Goal: Task Accomplishment & Management: Manage account settings

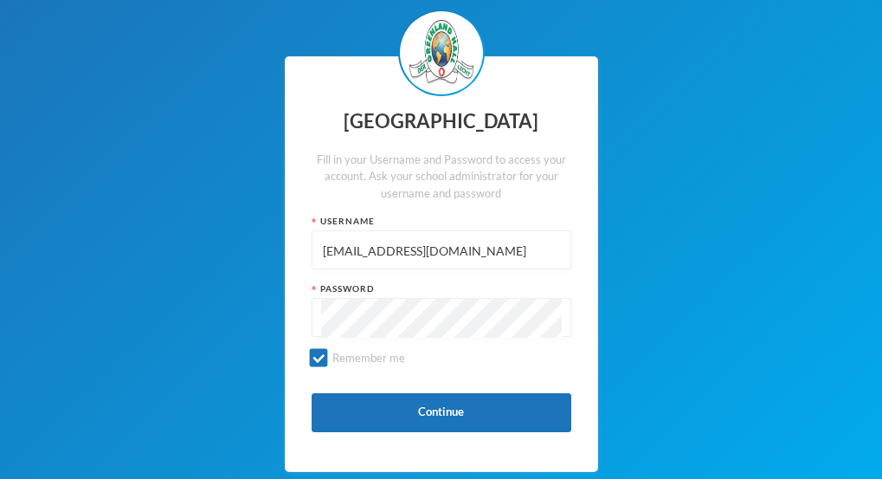
type input "[EMAIL_ADDRESS][DOMAIN_NAME]"
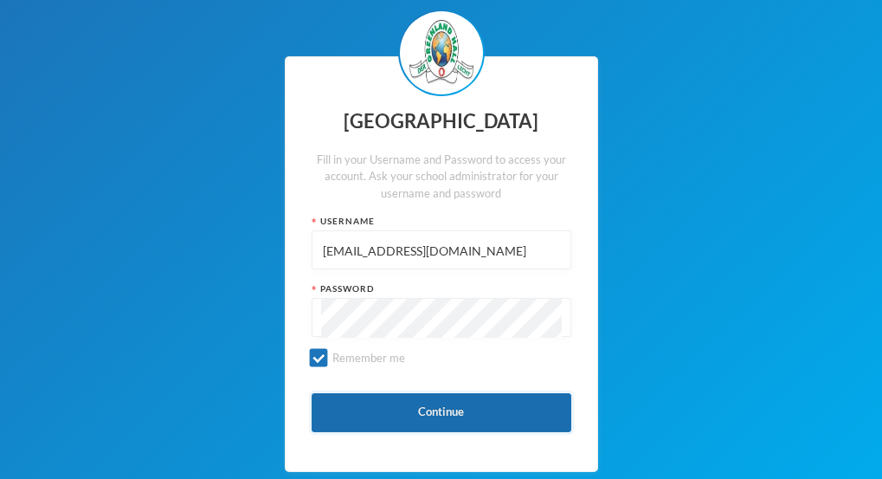
click at [467, 430] on button "Continue" at bounding box center [442, 412] width 260 height 39
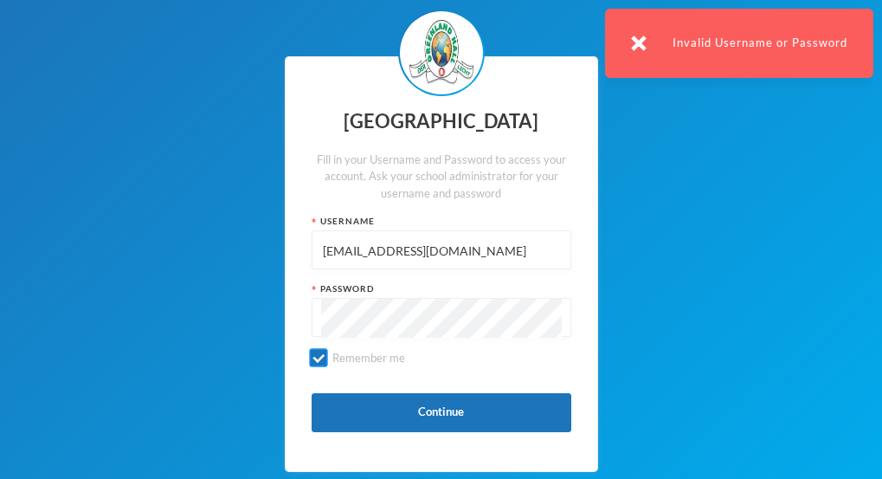
click at [313, 360] on input "Remember me" at bounding box center [318, 358] width 18 height 18
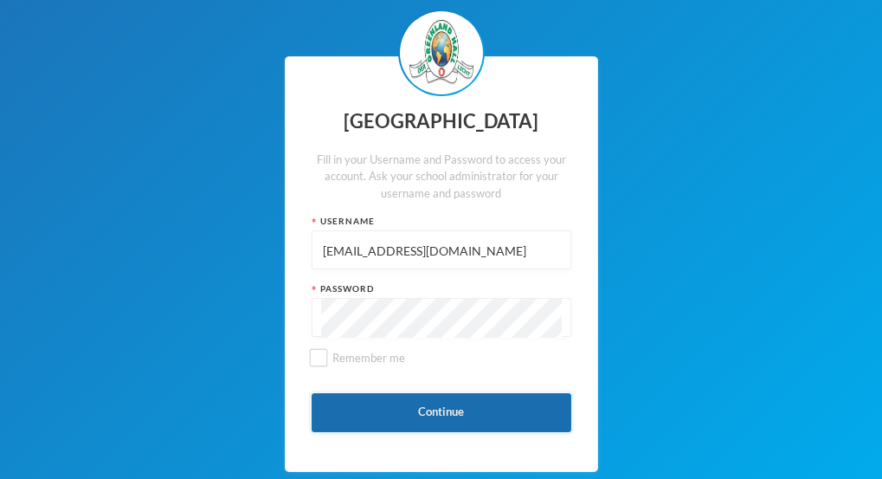
click at [408, 422] on button "Continue" at bounding box center [442, 412] width 260 height 39
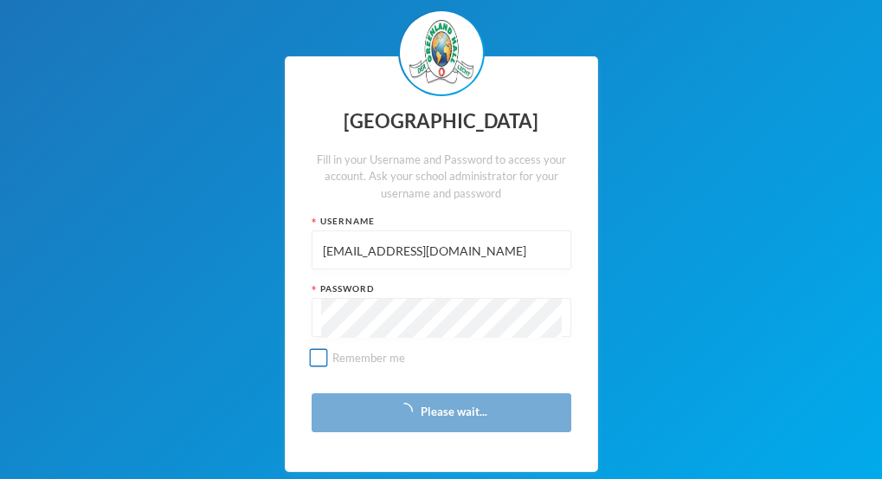
click at [318, 363] on input "Remember me" at bounding box center [318, 358] width 18 height 18
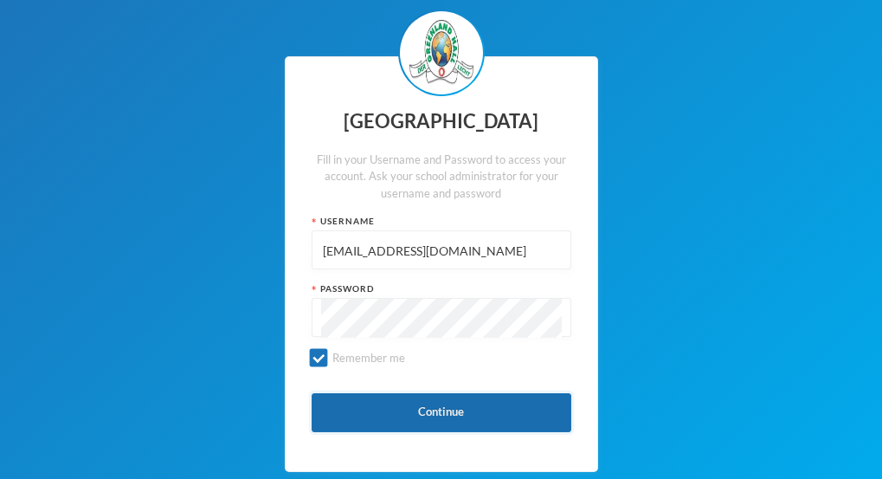
click at [460, 405] on button "Continue" at bounding box center [442, 412] width 260 height 39
click at [452, 402] on button "Continue" at bounding box center [442, 412] width 260 height 39
click at [458, 431] on button "Continue" at bounding box center [442, 412] width 260 height 39
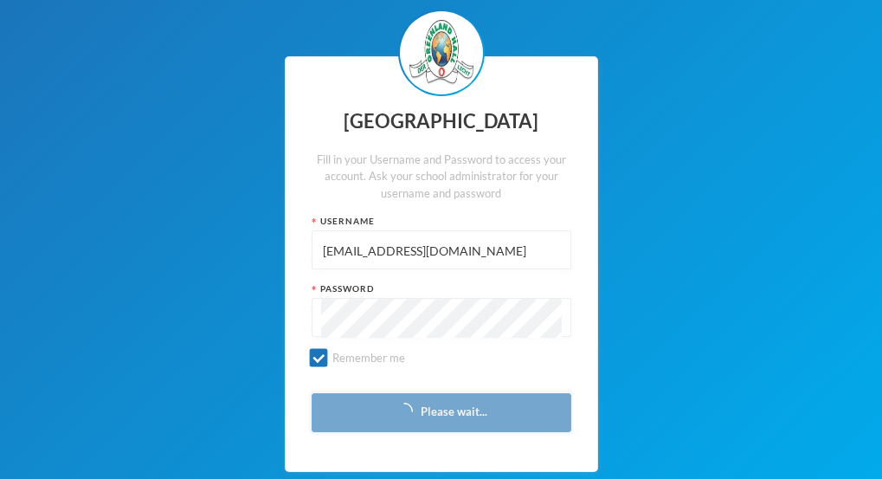
click at [439, 428] on button "Please wait..." at bounding box center [442, 412] width 260 height 39
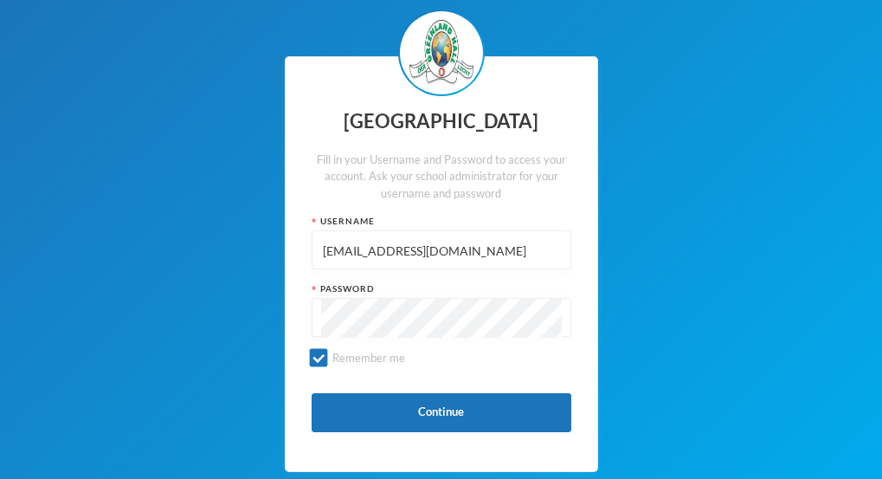
click at [156, 383] on div "Greenland Hall Fill in your Username and Password to access your account. Ask y…" at bounding box center [441, 269] width 882 height 539
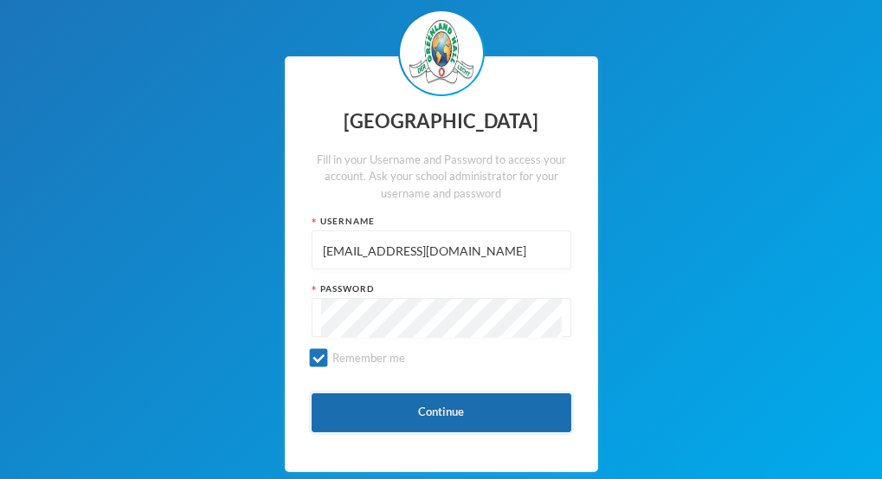
click at [423, 415] on button "Continue" at bounding box center [442, 412] width 260 height 39
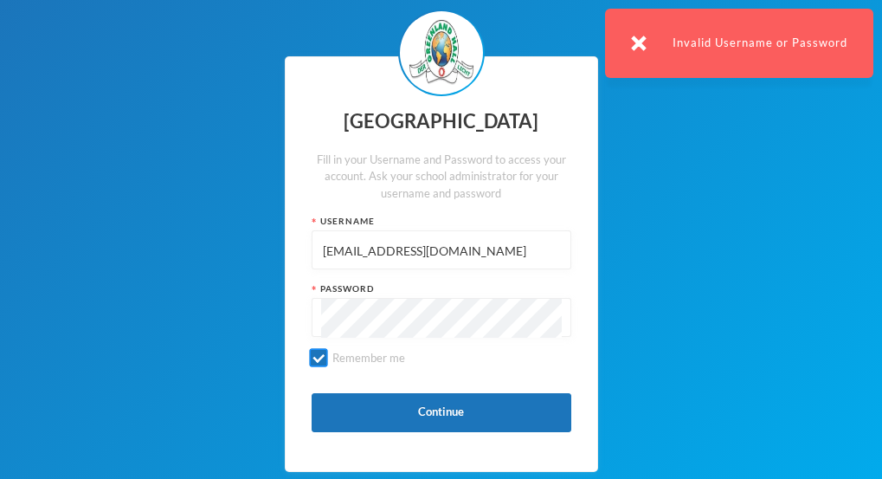
click at [461, 353] on label "Remember me" at bounding box center [442, 365] width 260 height 30
click at [327, 353] on input "Remember me" at bounding box center [318, 358] width 18 height 18
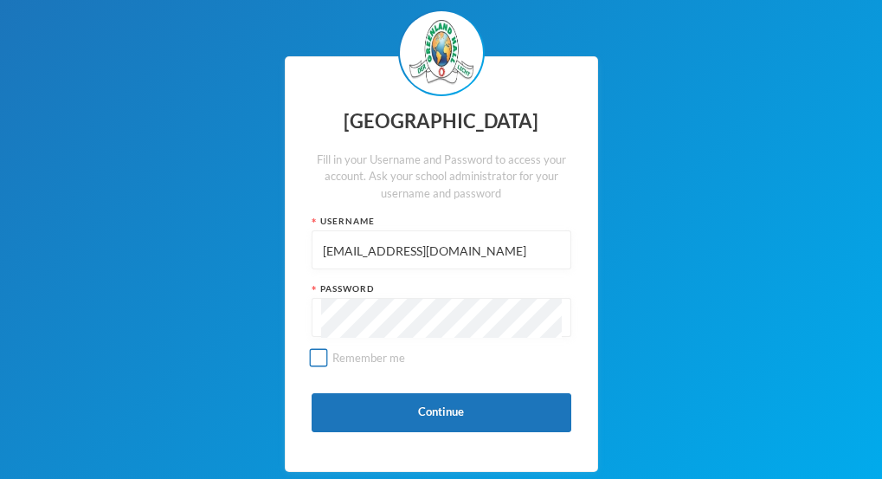
click at [312, 354] on input "Remember me" at bounding box center [318, 358] width 18 height 18
checkbox input "true"
click at [648, 204] on div "Greenland Hall Fill in your Username and Password to access your account. Ask y…" at bounding box center [441, 269] width 882 height 539
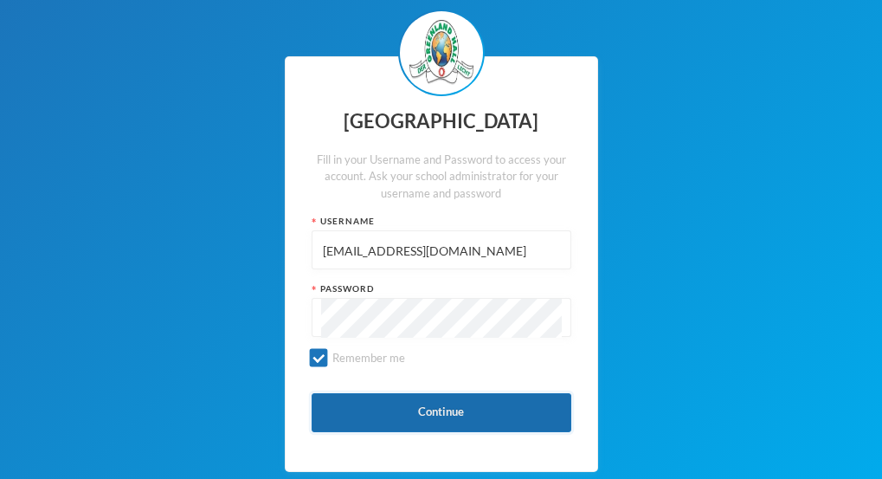
click at [473, 405] on button "Continue" at bounding box center [442, 412] width 260 height 39
